Goal: Use online tool/utility: Utilize a website feature to perform a specific function

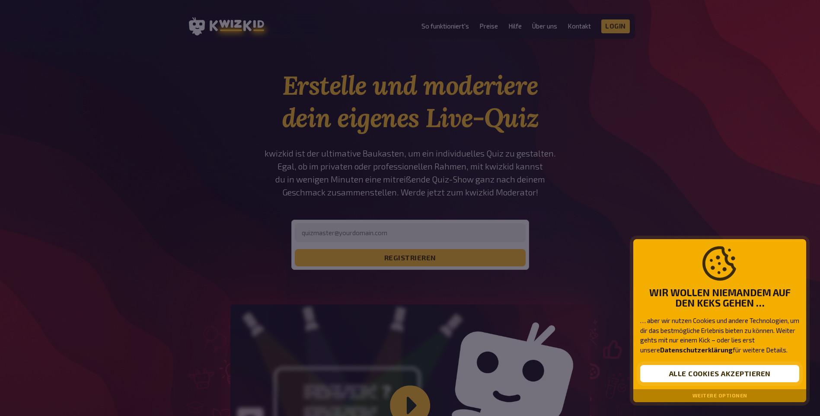
click at [690, 371] on button "Alle Cookies akzeptieren" at bounding box center [719, 373] width 159 height 17
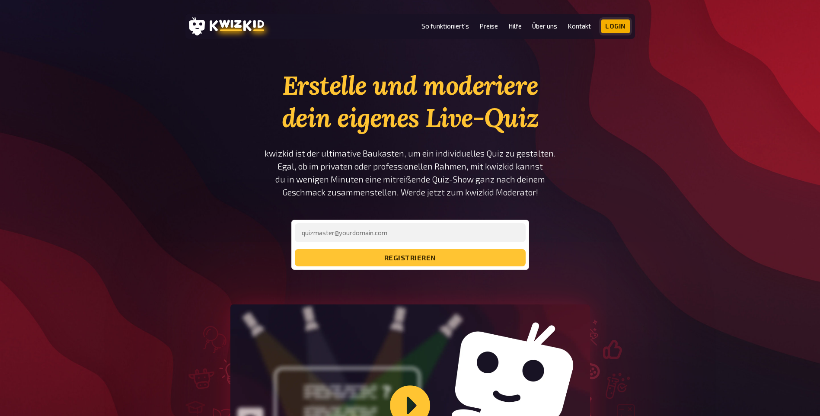
click at [620, 27] on link "Login" at bounding box center [615, 26] width 29 height 14
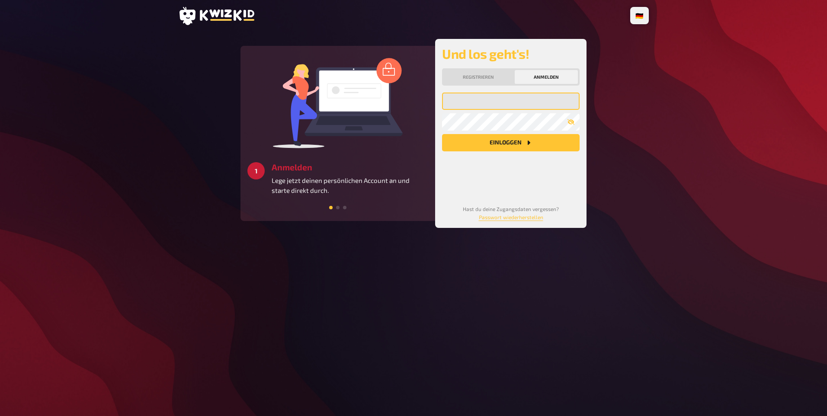
click at [459, 102] on input "email" at bounding box center [510, 101] width 137 height 17
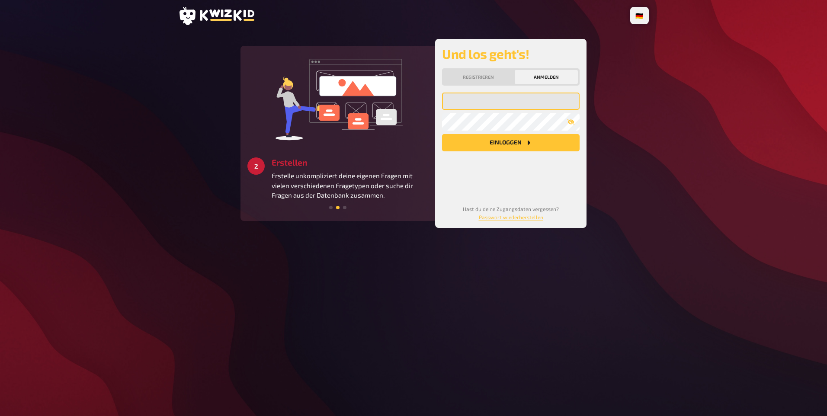
click at [463, 101] on input "email" at bounding box center [510, 101] width 137 height 17
click at [463, 101] on input "k.kl" at bounding box center [510, 101] width 137 height 17
click at [483, 100] on input "[PERSON_NAME][EMAIL_ADDRESS][DOMAIN_NAME]" at bounding box center [510, 101] width 137 height 17
type input "[PERSON_NAME][EMAIL_ADDRESS][DOMAIN_NAME]"
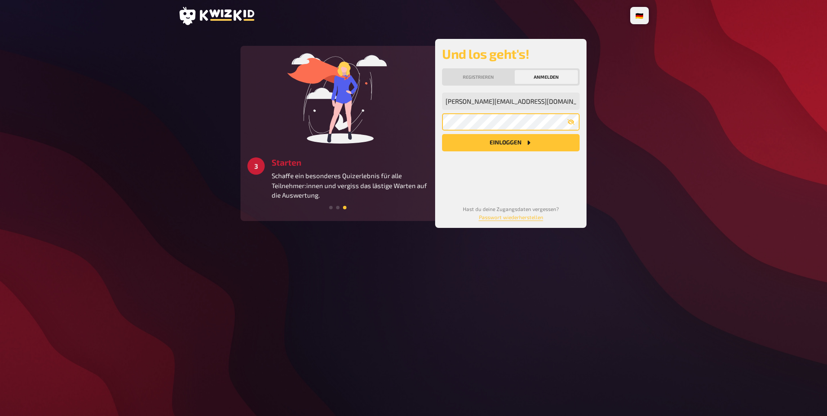
click at [442, 134] on button "Einloggen" at bounding box center [510, 142] width 137 height 17
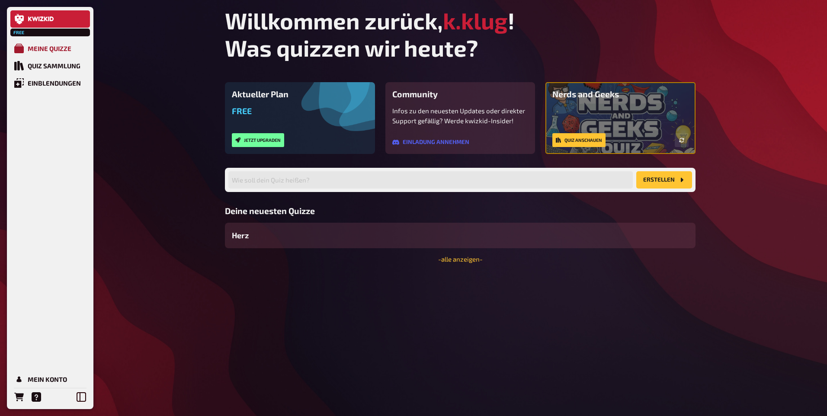
click at [73, 47] on link "Meine Quizze" at bounding box center [50, 48] width 80 height 17
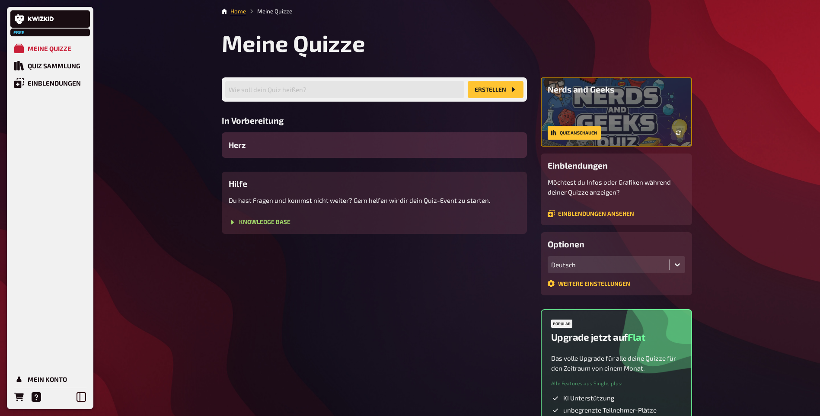
click at [288, 142] on div "Herz" at bounding box center [374, 145] width 305 height 26
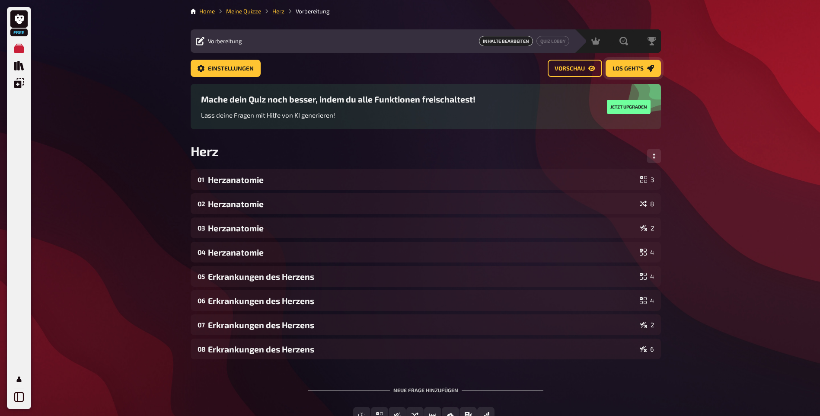
click at [625, 74] on link "Los geht's" at bounding box center [633, 68] width 55 height 17
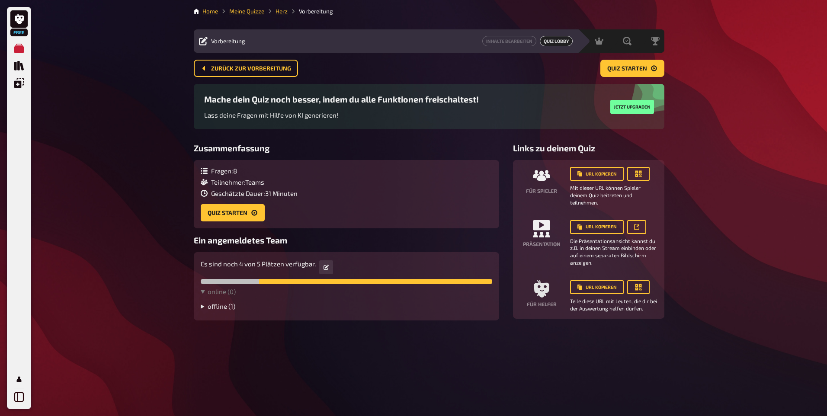
click at [233, 304] on summary "offline ( 1 )" at bounding box center [346, 306] width 291 height 8
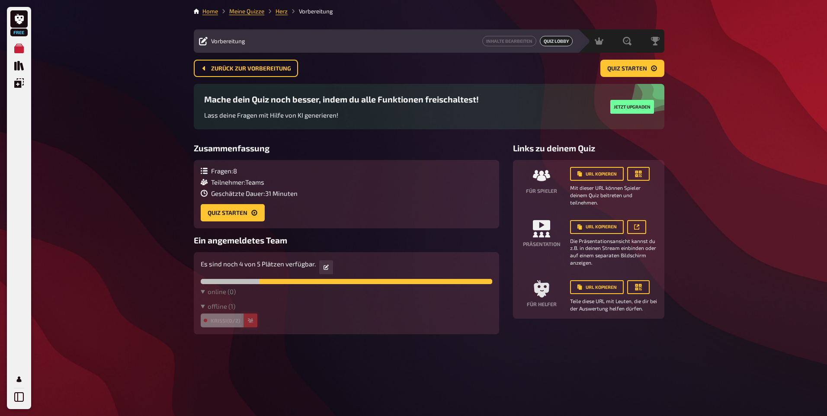
click at [251, 323] on button "button" at bounding box center [250, 320] width 14 height 14
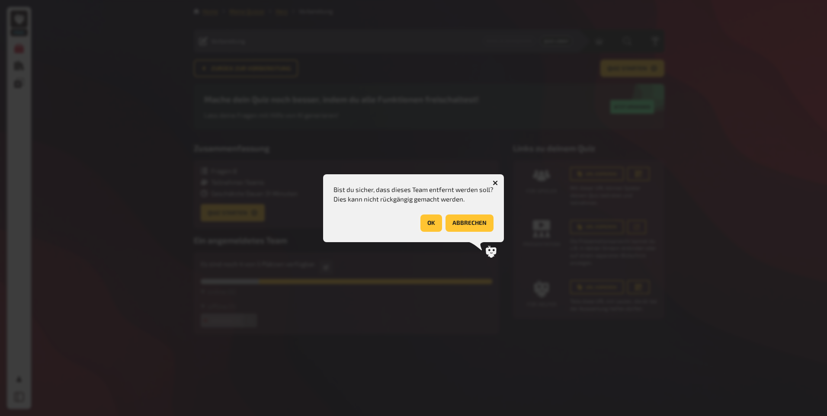
click at [424, 227] on button "OK" at bounding box center [431, 222] width 22 height 17
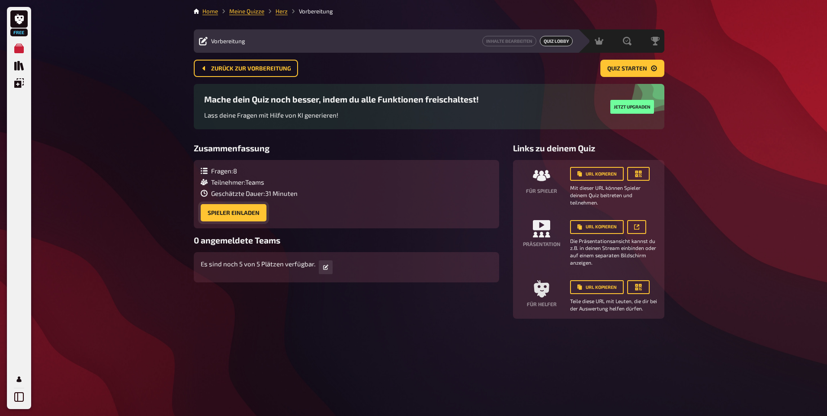
click at [252, 218] on button "Spieler einladen" at bounding box center [234, 212] width 66 height 17
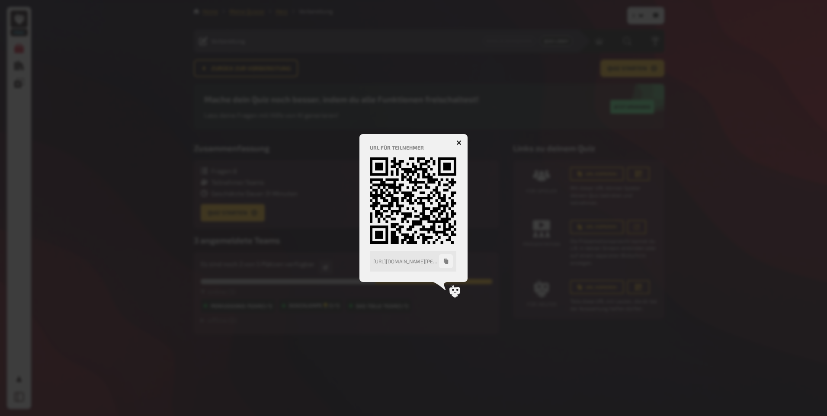
click at [460, 142] on icon "button" at bounding box center [459, 142] width 8 height 8
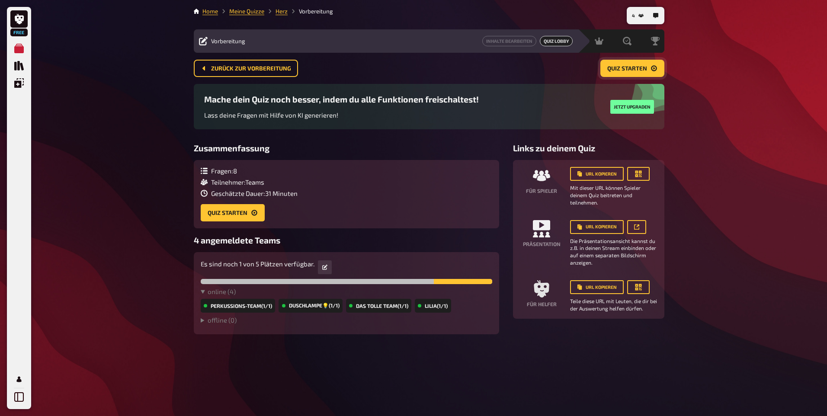
click at [620, 70] on span "Quiz starten" at bounding box center [627, 69] width 40 height 6
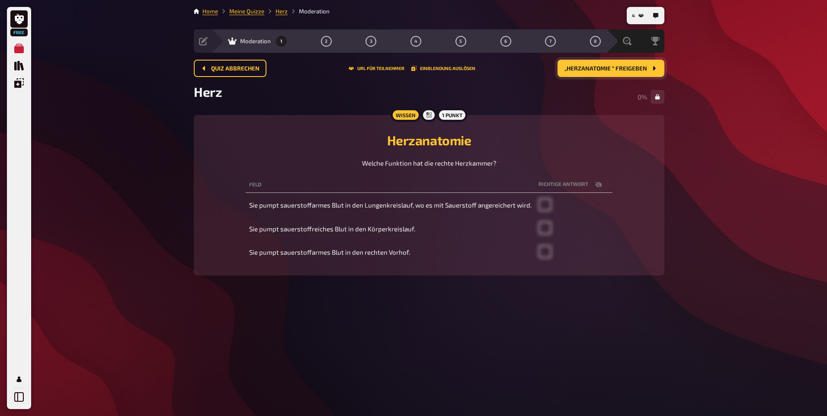
click at [570, 70] on span "„Herzanatomie “ freigeben" at bounding box center [605, 69] width 83 height 6
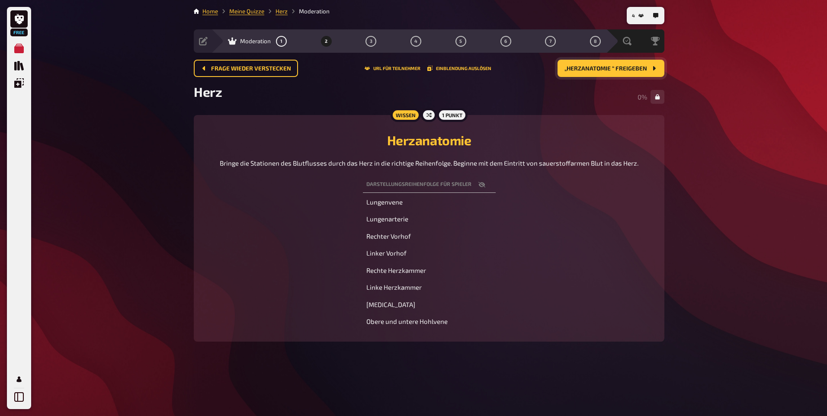
click at [570, 70] on span "„Herzanatomie “ freigeben" at bounding box center [605, 69] width 83 height 6
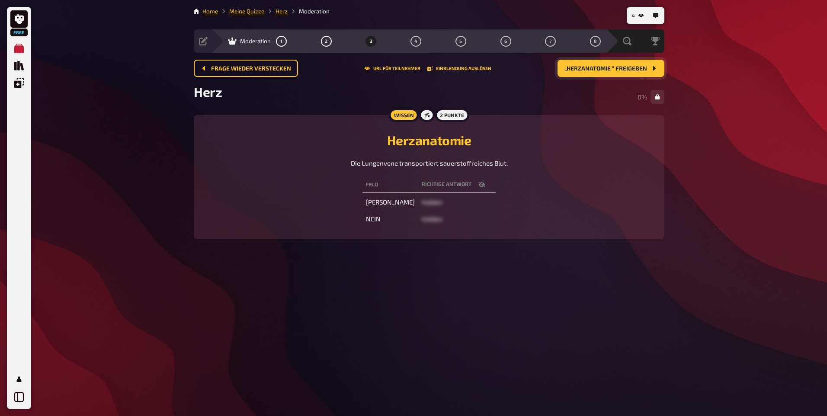
click at [570, 70] on span "„Herzanatomie “ freigeben" at bounding box center [605, 69] width 83 height 6
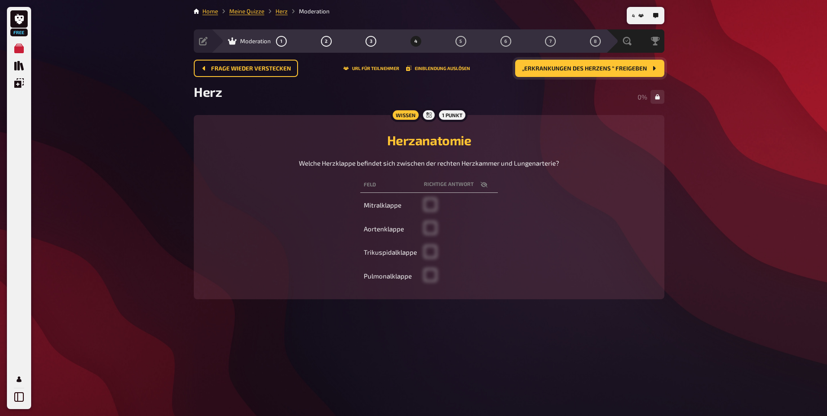
click at [570, 70] on span "„Erkrankungen des Herzens “ freigeben" at bounding box center [584, 69] width 125 height 6
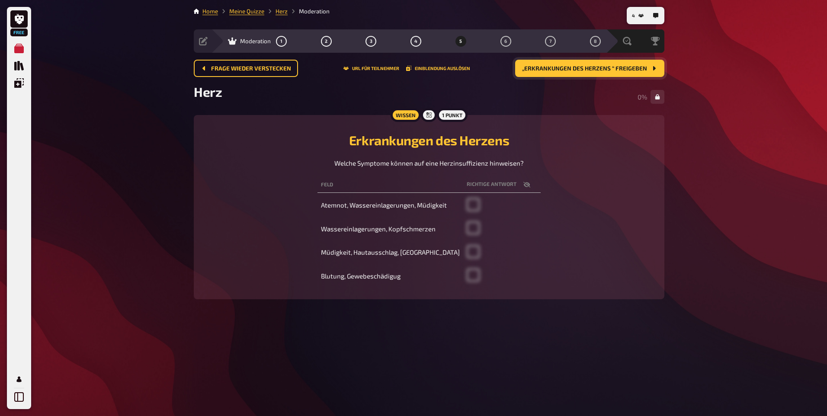
click at [570, 70] on span "„Erkrankungen des Herzens “ freigeben" at bounding box center [584, 69] width 125 height 6
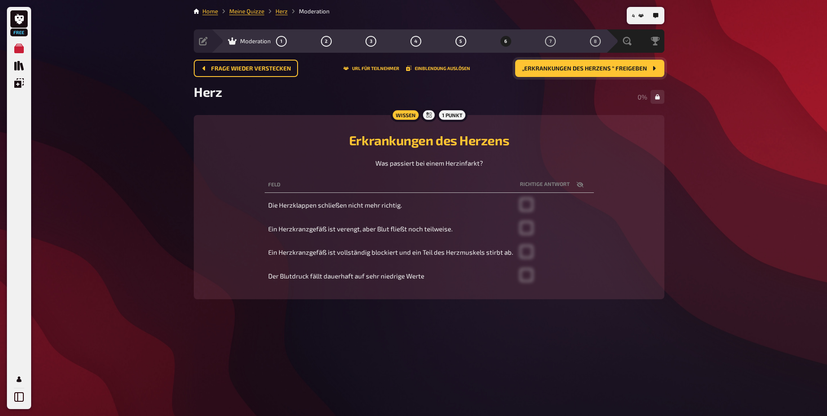
click at [570, 70] on span "„Erkrankungen des Herzens “ freigeben" at bounding box center [584, 69] width 125 height 6
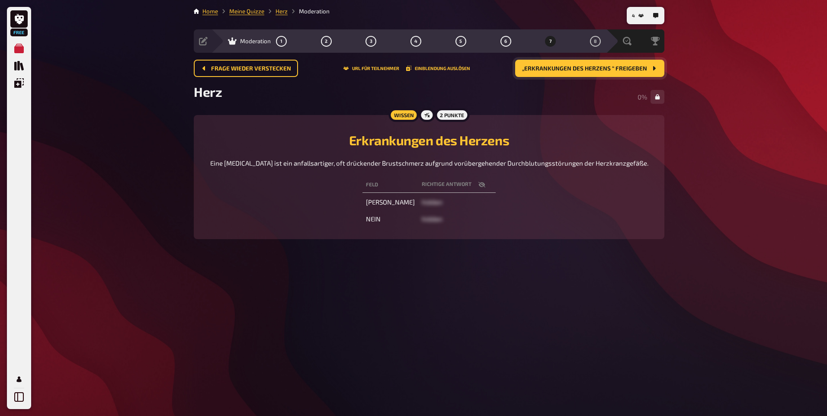
click at [570, 70] on span "„Erkrankungen des Herzens “ freigeben" at bounding box center [584, 69] width 125 height 6
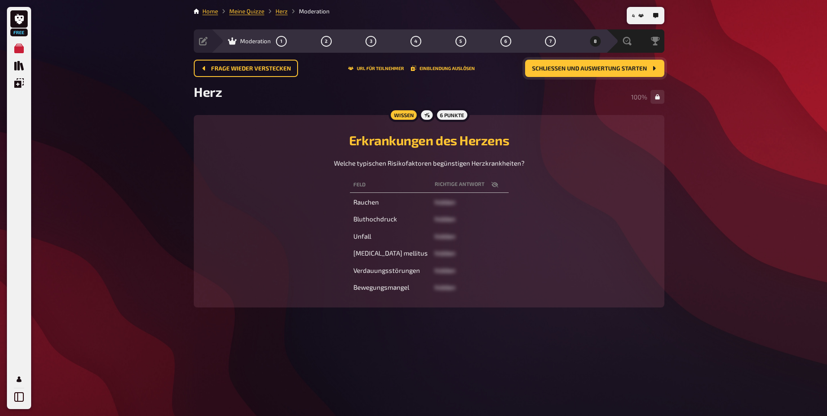
click at [623, 72] on button "Schließen und Auswertung starten" at bounding box center [594, 68] width 139 height 17
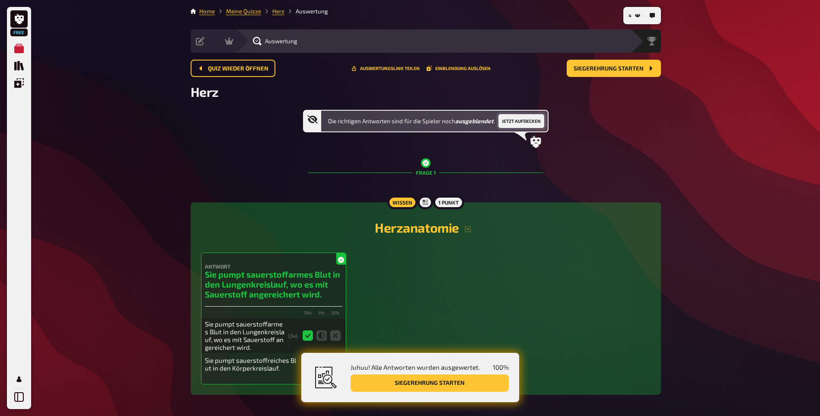
click at [513, 123] on button "Jetzt aufdecken" at bounding box center [521, 121] width 46 height 14
click at [584, 70] on span "Siegerehrung starten" at bounding box center [609, 69] width 70 height 6
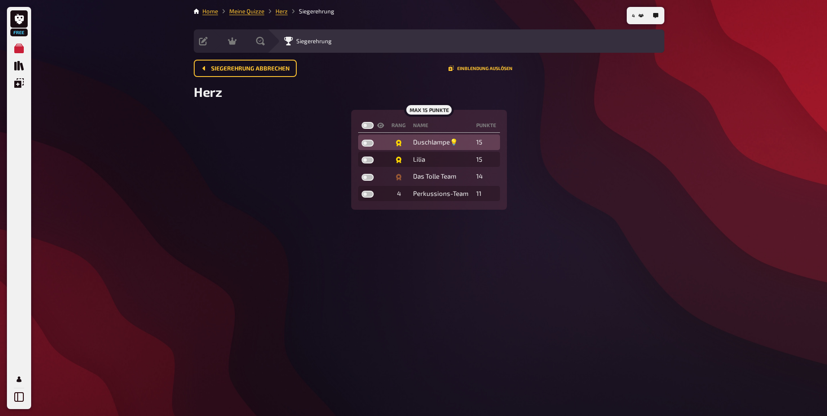
click at [370, 144] on label at bounding box center [367, 143] width 12 height 7
click at [361, 140] on input "checkbox" at bounding box center [361, 139] width 0 height 0
checkbox input "true"
drag, startPoint x: 367, startPoint y: 161, endPoint x: 367, endPoint y: 167, distance: 6.5
click at [367, 161] on label at bounding box center [367, 160] width 12 height 7
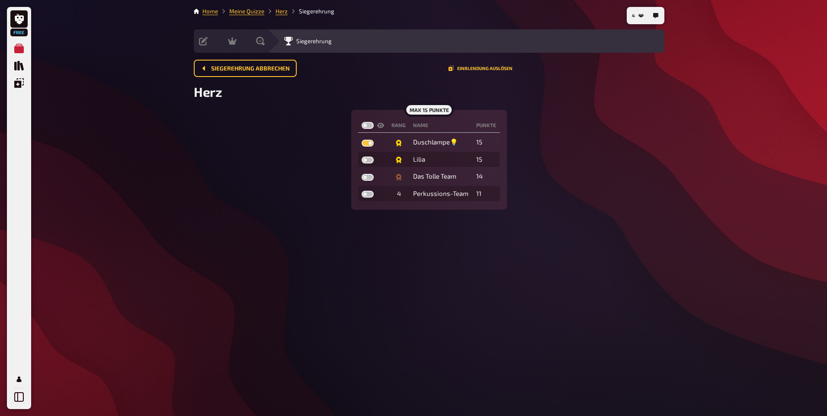
click at [361, 157] on input "checkbox" at bounding box center [361, 156] width 0 height 0
checkbox input "true"
click at [368, 177] on label at bounding box center [367, 177] width 12 height 7
click at [361, 174] on input "checkbox" at bounding box center [361, 173] width 0 height 0
checkbox input "true"
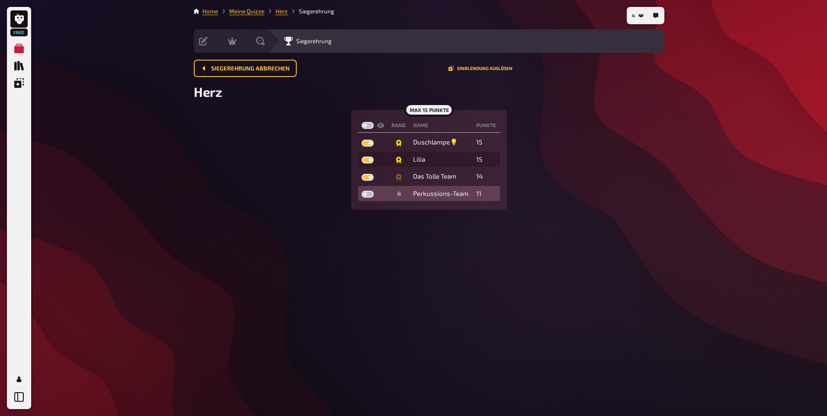
click at [371, 194] on label at bounding box center [367, 194] width 12 height 7
click at [361, 191] on input "checkbox" at bounding box center [361, 190] width 0 height 0
checkbox input "true"
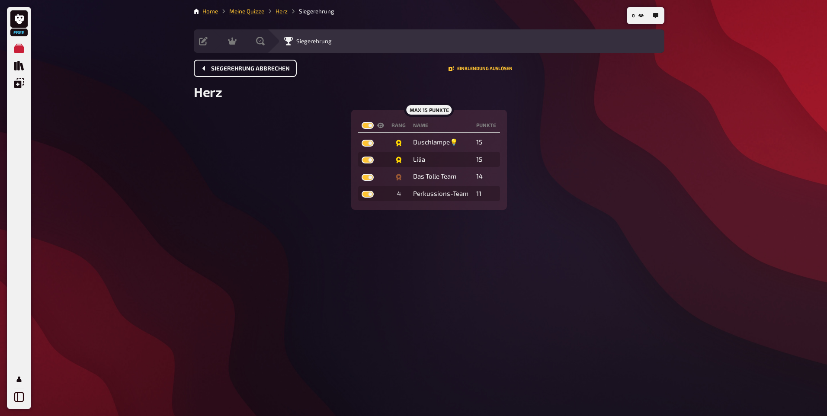
click at [209, 71] on button "Siegerehrung abbrechen" at bounding box center [245, 68] width 103 height 17
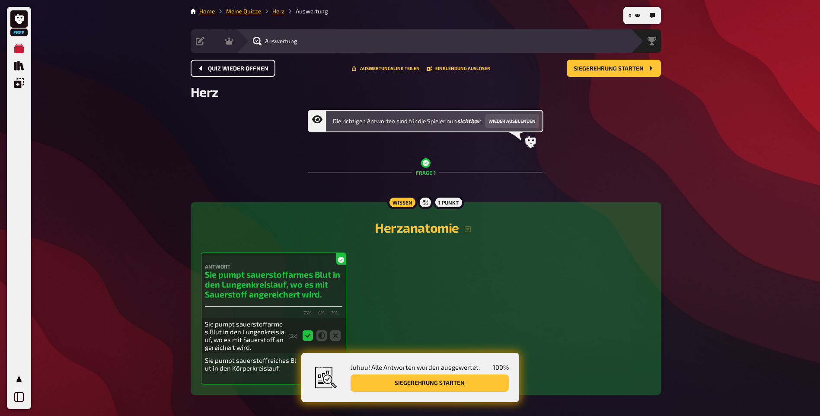
click at [209, 71] on span "Quiz wieder öffnen" at bounding box center [238, 69] width 61 height 6
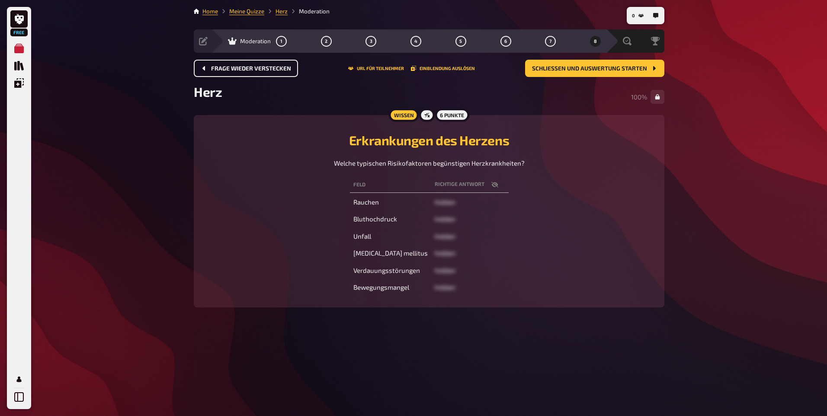
click at [209, 71] on button "Frage wieder verstecken" at bounding box center [246, 68] width 104 height 17
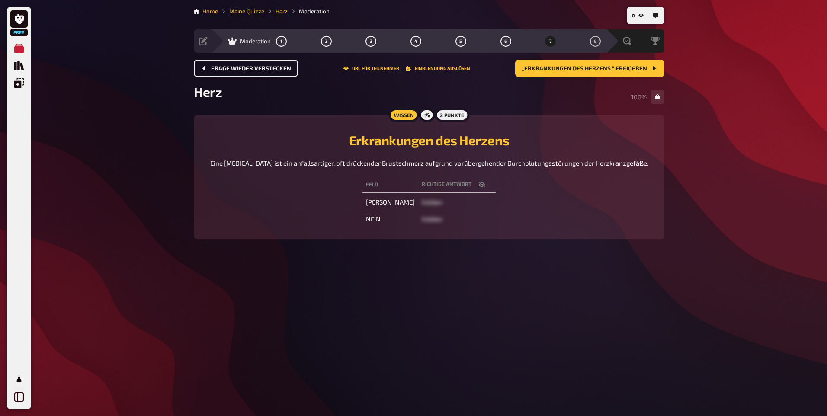
click at [210, 71] on button "Frage wieder verstecken" at bounding box center [246, 68] width 104 height 17
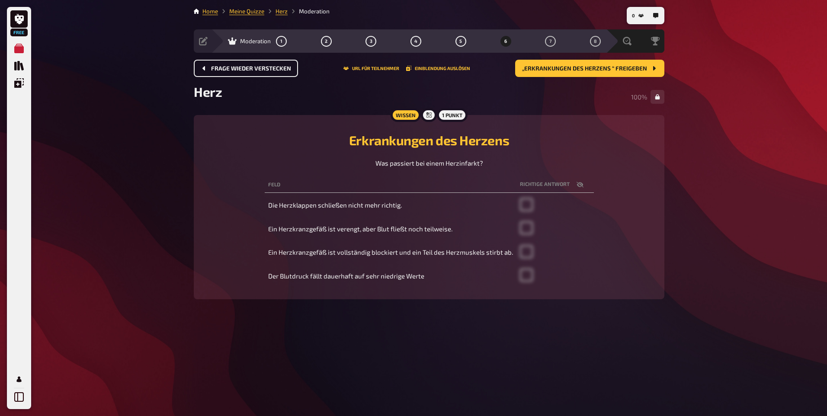
click at [210, 71] on button "Frage wieder verstecken" at bounding box center [246, 68] width 104 height 17
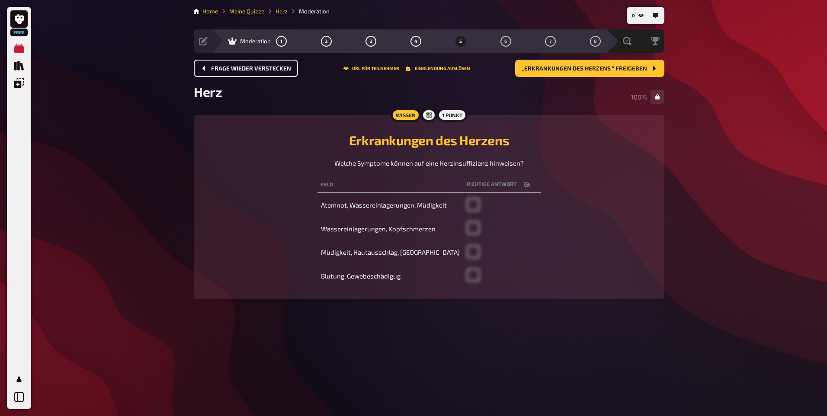
click at [210, 71] on button "Frage wieder verstecken" at bounding box center [246, 68] width 104 height 17
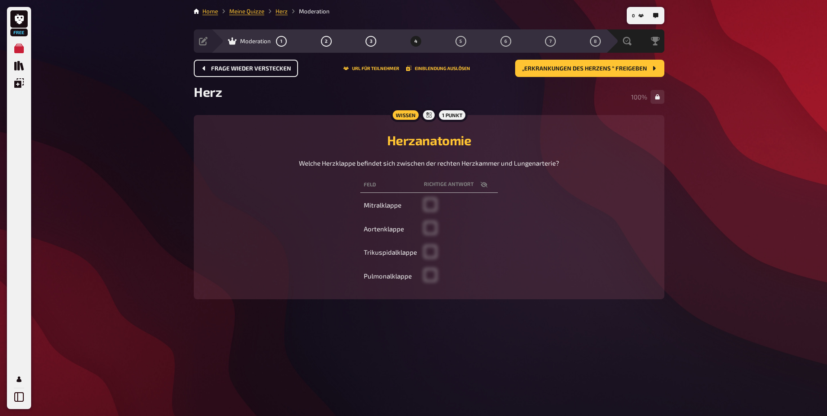
click at [210, 71] on button "Frage wieder verstecken" at bounding box center [246, 68] width 104 height 17
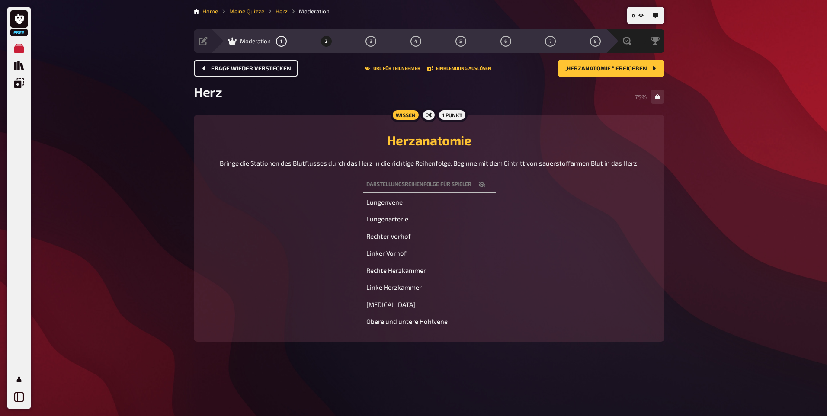
click at [210, 71] on button "Frage wieder verstecken" at bounding box center [246, 68] width 104 height 17
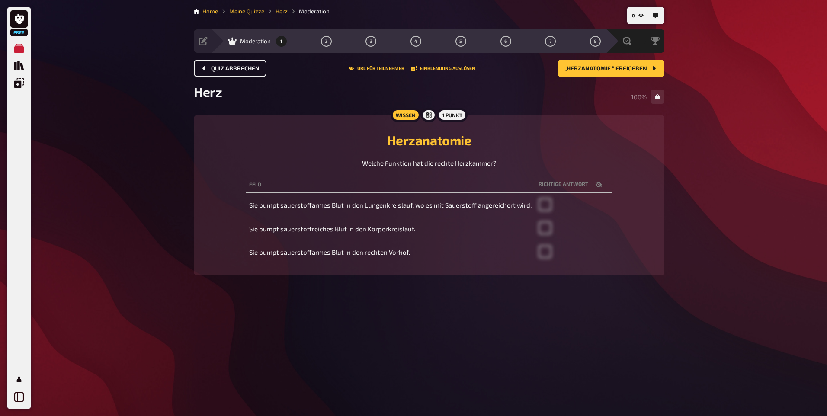
click at [210, 71] on button "Quiz abbrechen" at bounding box center [230, 68] width 73 height 17
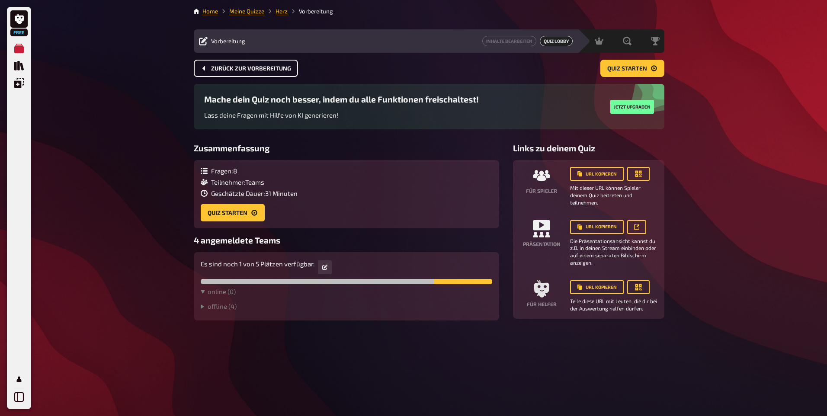
click at [210, 71] on button "Zurück zur Vorbereitung" at bounding box center [246, 68] width 104 height 17
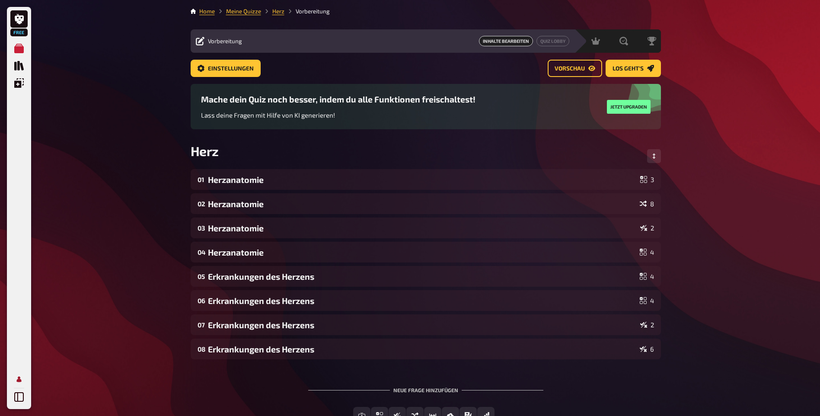
click at [22, 377] on icon "Mein Konto" at bounding box center [19, 379] width 10 height 10
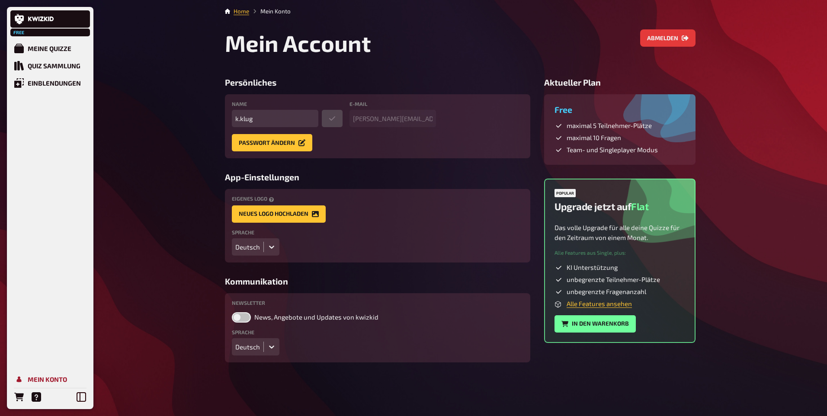
click at [34, 376] on div "Mein Konto" at bounding box center [47, 379] width 39 height 8
click at [657, 38] on button "Abmelden" at bounding box center [667, 37] width 55 height 17
